Goal: Task Accomplishment & Management: Use online tool/utility

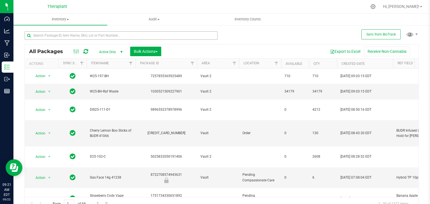
drag, startPoint x: 170, startPoint y: 46, endPoint x: 164, endPoint y: 37, distance: 10.9
click at [169, 46] on div "All Packages Active Only Active Only Lab Samples Locked All External Internal B…" at bounding box center [221, 51] width 393 height 14
click at [169, 44] on div "All Packages Active Only Active Only Lab Samples Locked All External Internal B…" at bounding box center [221, 51] width 393 height 14
click at [103, 35] on input "text" at bounding box center [121, 35] width 193 height 8
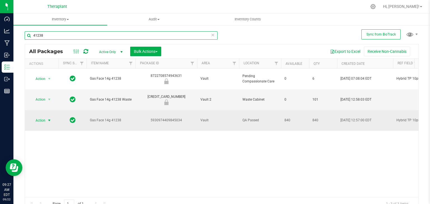
type input "41238"
click at [45, 117] on span "Action" at bounding box center [37, 121] width 15 height 8
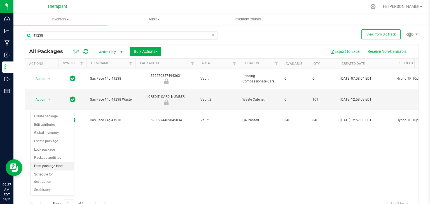
click at [54, 165] on li "Print package label" at bounding box center [52, 166] width 43 height 8
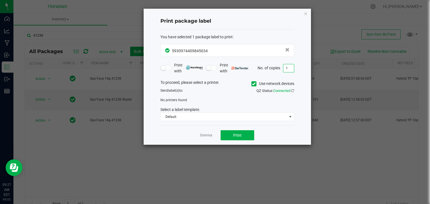
click at [288, 68] on input "1" at bounding box center [288, 68] width 11 height 8
type input "3"
click at [242, 99] on div "No printers found" at bounding box center [227, 100] width 142 height 5
click at [255, 83] on label "Use network devices" at bounding box center [272, 84] width 43 height 6
click at [0, 0] on input "Use network devices" at bounding box center [0, 0] width 0 height 0
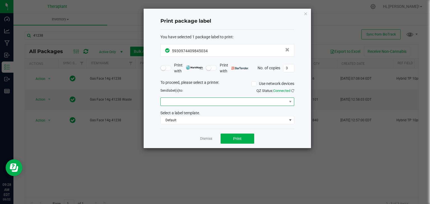
click at [234, 103] on span at bounding box center [224, 102] width 126 height 8
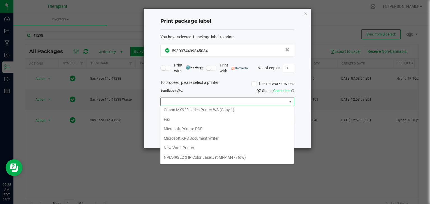
scroll to position [85, 0]
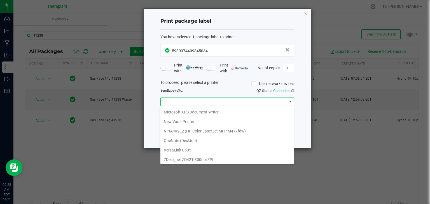
click at [209, 159] on ZPL "ZDesigner ZD421-300dpi ZPL" at bounding box center [226, 160] width 133 height 10
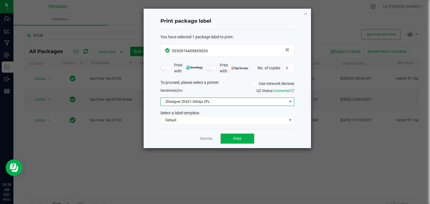
click at [203, 126] on div "You have selected 1 package label to print : 5930974409845034 Print with Print …" at bounding box center [227, 80] width 134 height 100
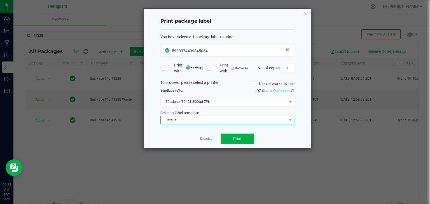
click at [200, 119] on span "Default" at bounding box center [224, 120] width 126 height 8
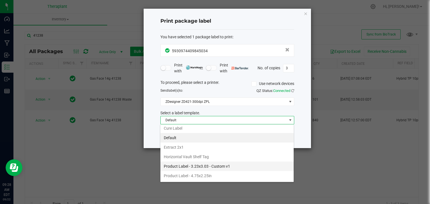
scroll to position [76, 0]
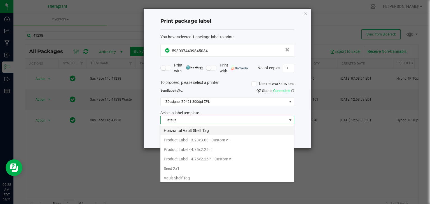
click at [189, 128] on li "Horizontal Vault Shelf Tag" at bounding box center [226, 131] width 133 height 10
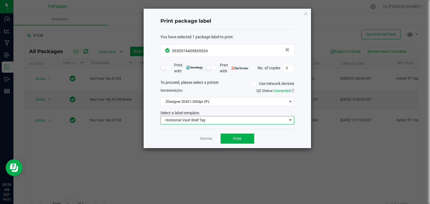
click at [213, 111] on div "Select a label template." at bounding box center [227, 113] width 142 height 6
click at [232, 138] on button "Print" at bounding box center [237, 139] width 34 height 10
click at [306, 13] on icon "button" at bounding box center [305, 13] width 4 height 7
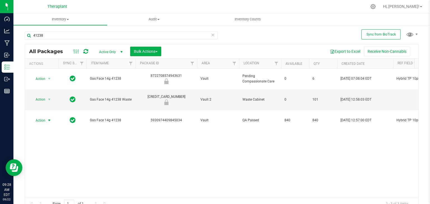
click at [211, 35] on icon at bounding box center [213, 34] width 4 height 7
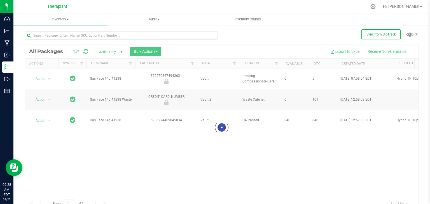
click at [216, 37] on div at bounding box center [123, 35] width 197 height 18
click at [213, 37] on input "text" at bounding box center [121, 35] width 193 height 8
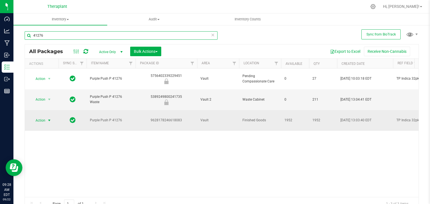
type input "41276"
click at [47, 118] on span "select" at bounding box center [49, 120] width 4 height 4
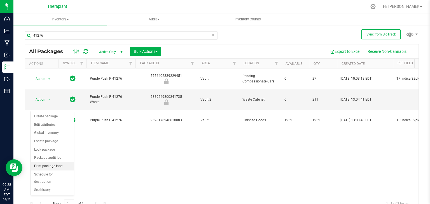
click at [54, 165] on li "Print package label" at bounding box center [52, 166] width 43 height 8
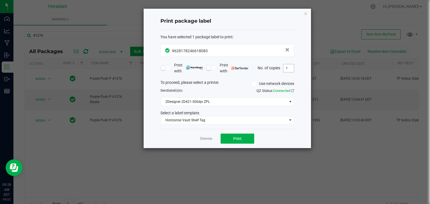
click at [287, 70] on input "1" at bounding box center [288, 68] width 11 height 8
type input "2"
click at [236, 138] on span "Print" at bounding box center [237, 138] width 8 height 4
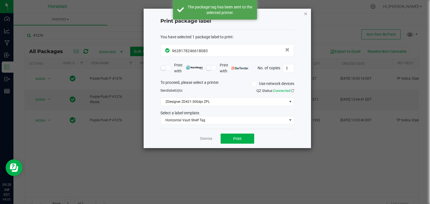
click at [304, 11] on icon "button" at bounding box center [305, 13] width 4 height 7
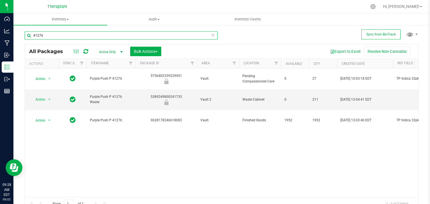
click at [203, 36] on input "41276" at bounding box center [121, 35] width 193 height 8
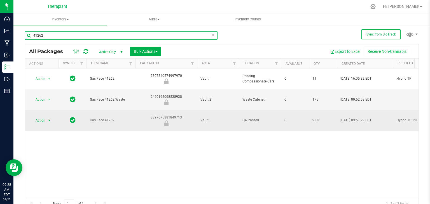
type input "41262"
click at [43, 117] on span "Action" at bounding box center [37, 121] width 15 height 8
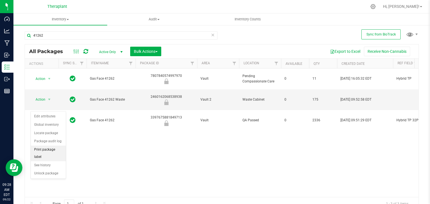
click at [50, 150] on li "Print package label" at bounding box center [48, 153] width 35 height 15
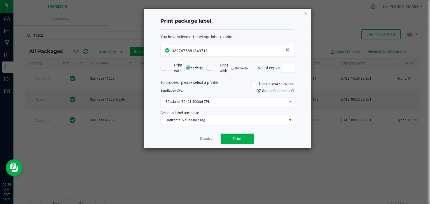
click at [286, 70] on input "1" at bounding box center [288, 68] width 11 height 8
type input "3"
click at [248, 142] on button "Print" at bounding box center [237, 139] width 34 height 10
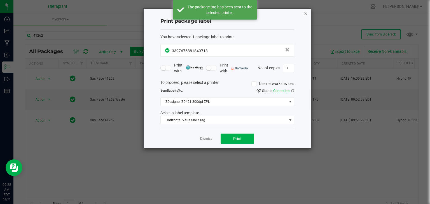
click at [307, 15] on icon "button" at bounding box center [305, 13] width 4 height 7
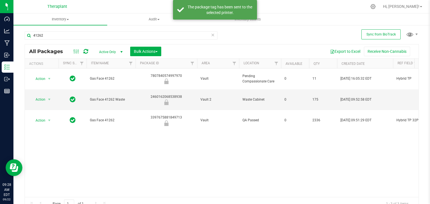
click at [211, 33] on icon at bounding box center [213, 34] width 4 height 7
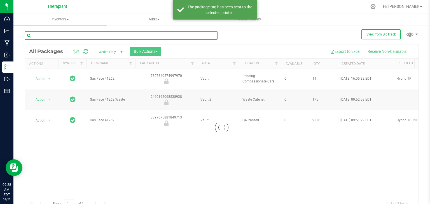
click at [201, 34] on input "text" at bounding box center [121, 35] width 193 height 8
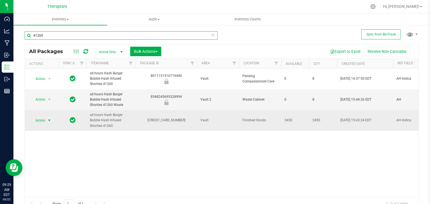
type input "41260"
click at [44, 122] on span "Action" at bounding box center [37, 121] width 15 height 8
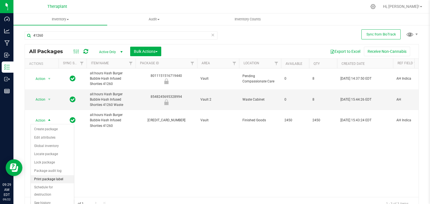
click at [48, 179] on li "Print package label" at bounding box center [52, 179] width 43 height 8
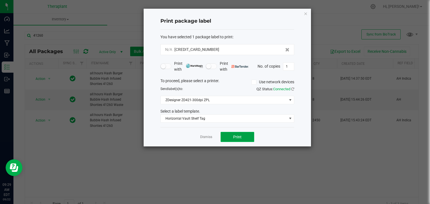
click at [236, 138] on span "Print" at bounding box center [237, 137] width 8 height 4
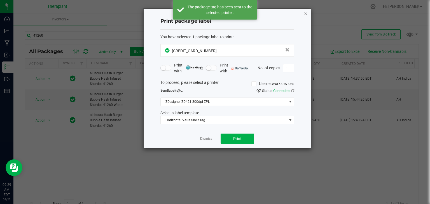
click at [307, 15] on icon "button" at bounding box center [305, 13] width 4 height 7
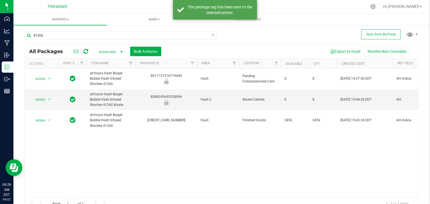
click at [211, 36] on icon at bounding box center [213, 34] width 4 height 7
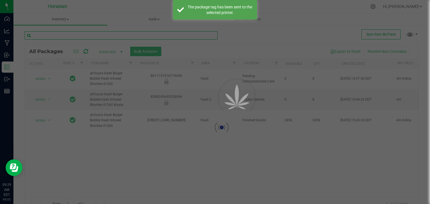
click at [187, 37] on input "text" at bounding box center [121, 35] width 193 height 8
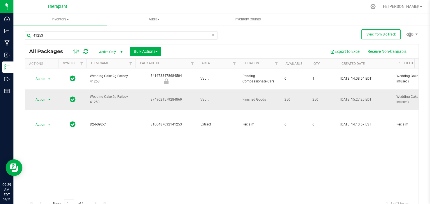
click at [46, 96] on span "select" at bounding box center [49, 100] width 7 height 8
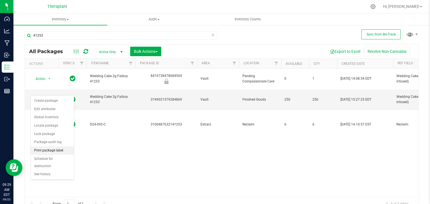
click at [54, 150] on li "Print package label" at bounding box center [52, 151] width 43 height 8
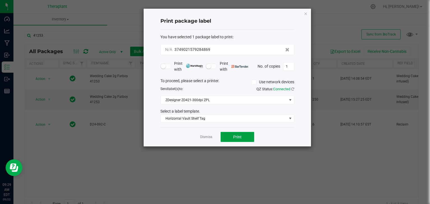
click at [241, 140] on button "Print" at bounding box center [237, 137] width 34 height 10
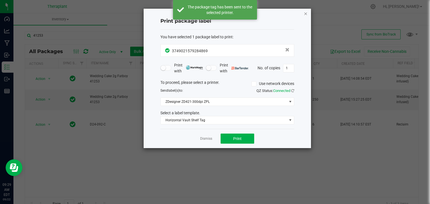
click at [305, 14] on icon "button" at bounding box center [305, 13] width 4 height 7
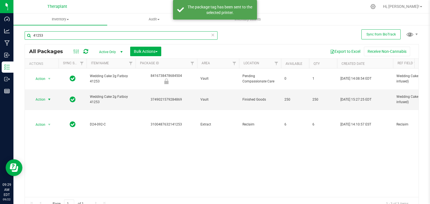
click at [101, 37] on input "41253" at bounding box center [121, 35] width 193 height 8
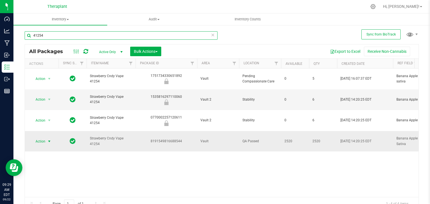
type input "41254"
click at [47, 139] on span "select" at bounding box center [49, 141] width 4 height 4
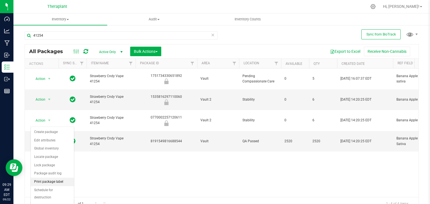
click at [54, 181] on li "Print package label" at bounding box center [52, 182] width 43 height 8
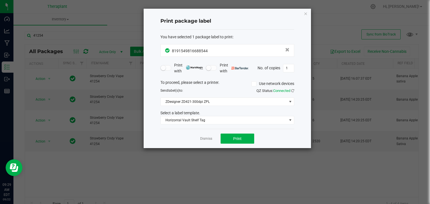
click at [241, 131] on div "Dismiss Print" at bounding box center [227, 138] width 134 height 19
click at [238, 138] on span "Print" at bounding box center [237, 138] width 8 height 4
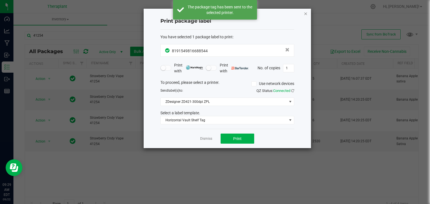
click at [307, 13] on icon "button" at bounding box center [305, 13] width 4 height 7
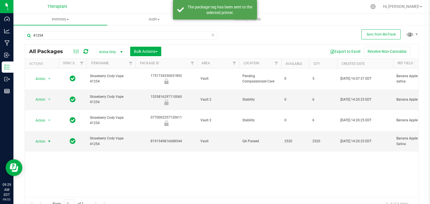
click at [212, 35] on icon at bounding box center [213, 34] width 4 height 7
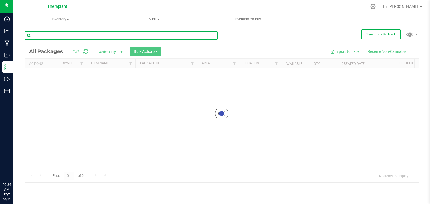
click at [63, 33] on input "text" at bounding box center [121, 35] width 193 height 8
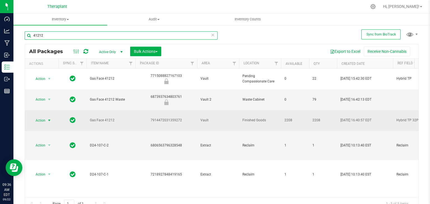
type input "41212"
click at [41, 117] on span "Action" at bounding box center [37, 121] width 15 height 8
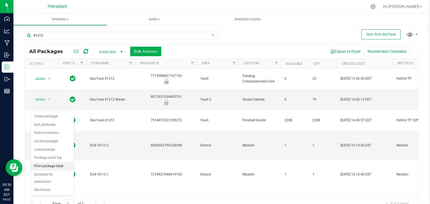
click at [48, 164] on li "Print package label" at bounding box center [52, 166] width 43 height 8
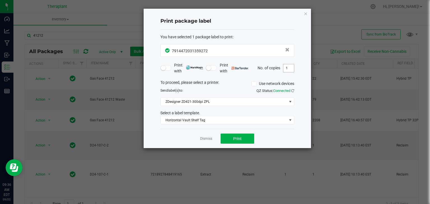
click at [287, 68] on input "1" at bounding box center [288, 68] width 11 height 8
type input "3"
click at [247, 138] on button "Print" at bounding box center [237, 139] width 34 height 10
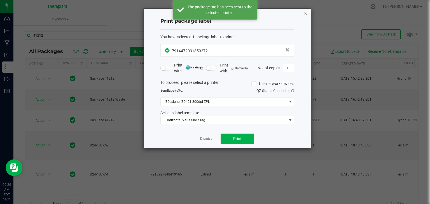
click at [307, 13] on icon "button" at bounding box center [305, 13] width 4 height 7
